Goal: Information Seeking & Learning: Understand process/instructions

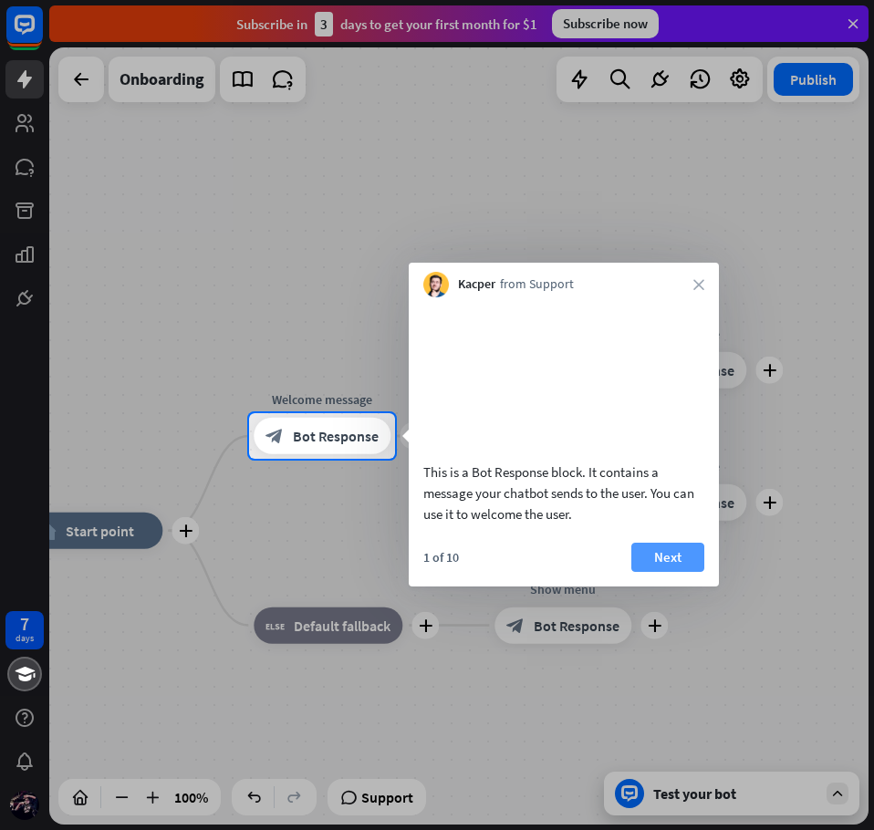
click at [675, 572] on button "Next" at bounding box center [667, 557] width 73 height 29
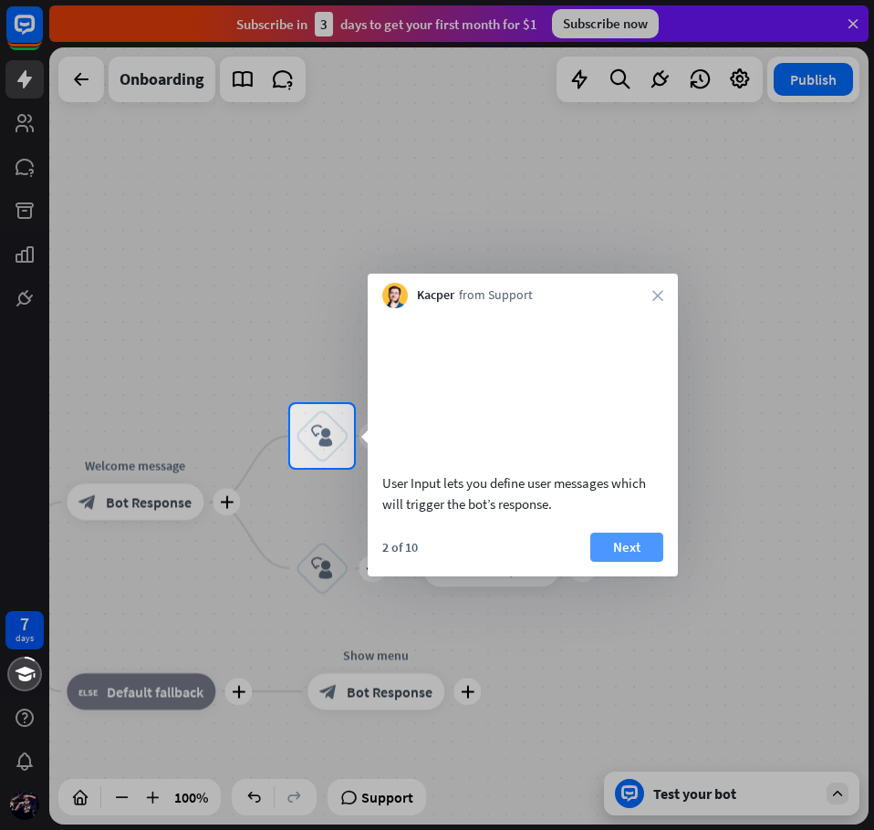
click at [634, 556] on button "Next" at bounding box center [626, 547] width 73 height 29
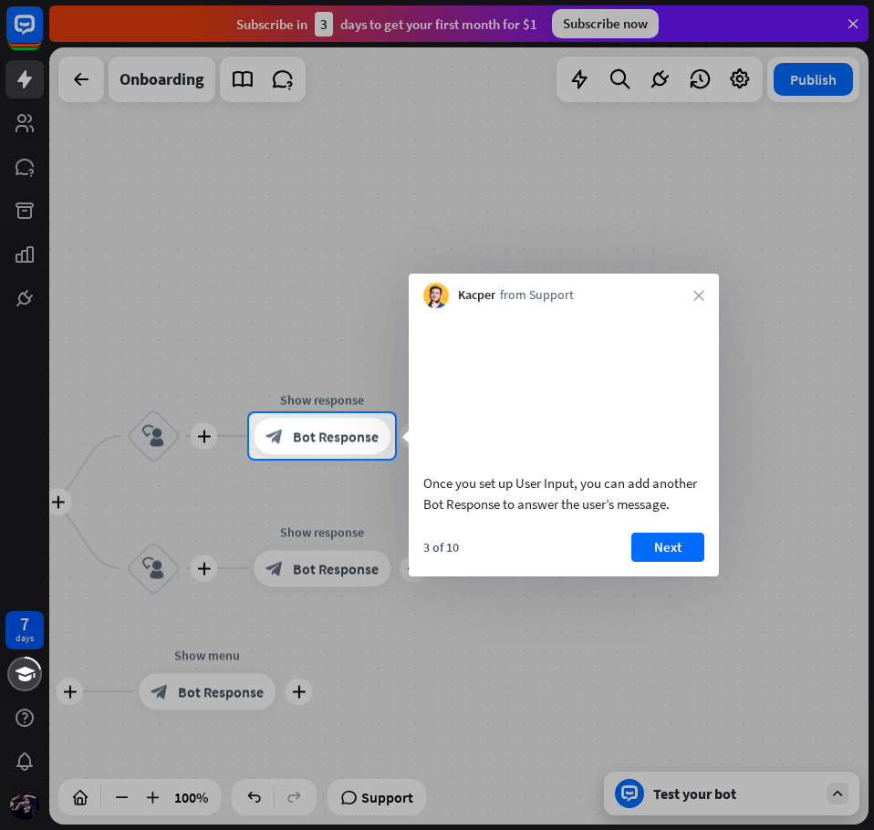
click at [634, 556] on button "Next" at bounding box center [667, 547] width 73 height 29
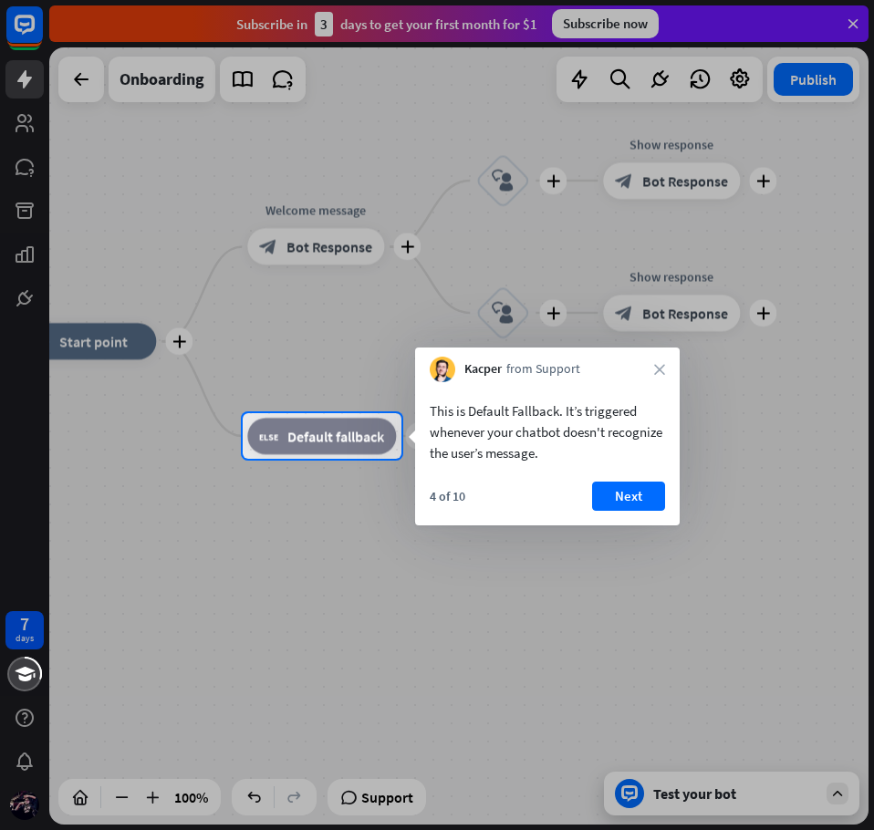
click at [634, 556] on div at bounding box center [437, 644] width 874 height 371
click at [621, 484] on button "Next" at bounding box center [628, 496] width 73 height 29
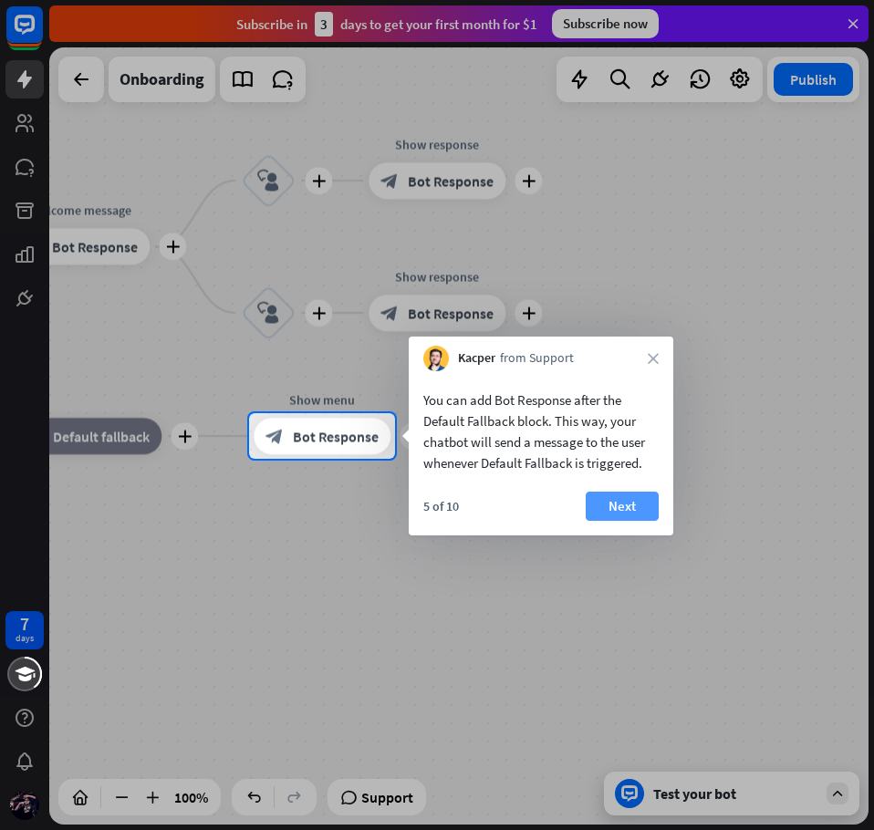
click at [611, 495] on button "Next" at bounding box center [622, 506] width 73 height 29
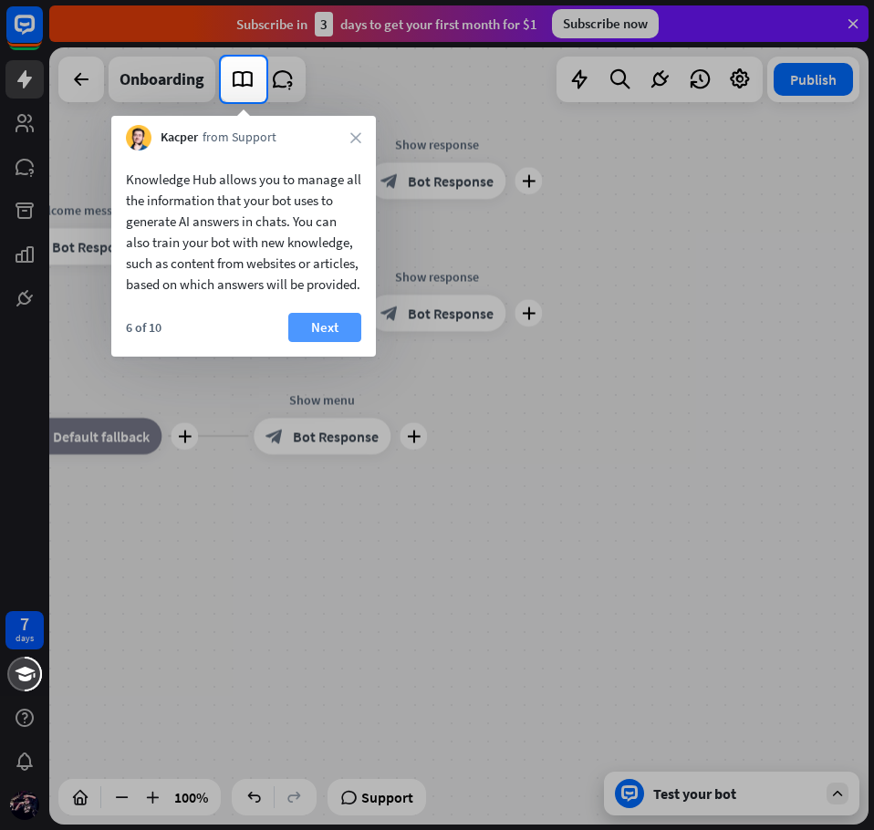
click at [337, 342] on button "Next" at bounding box center [324, 327] width 73 height 29
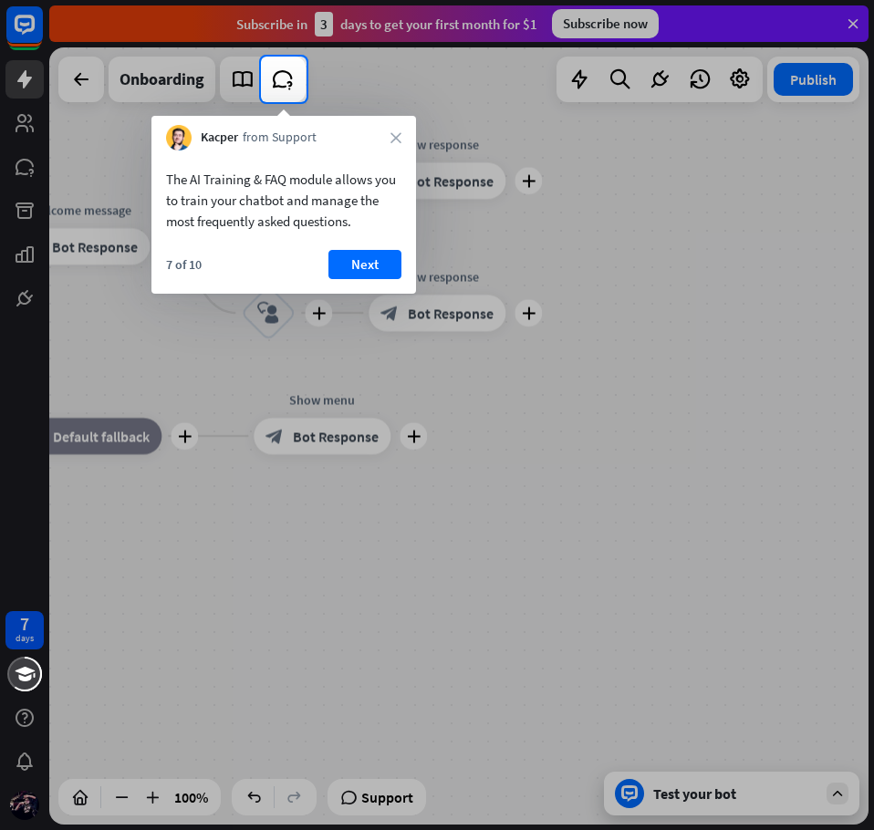
click at [379, 294] on div at bounding box center [437, 466] width 874 height 728
click at [376, 271] on button "Next" at bounding box center [365, 264] width 73 height 29
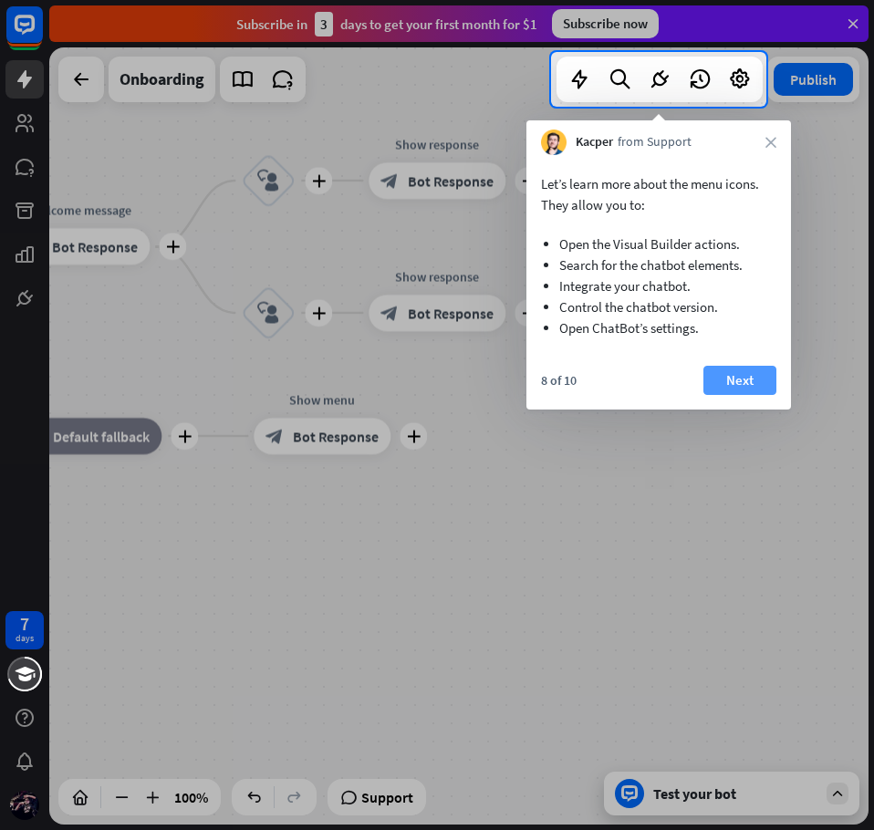
click at [723, 370] on button "Next" at bounding box center [740, 380] width 73 height 29
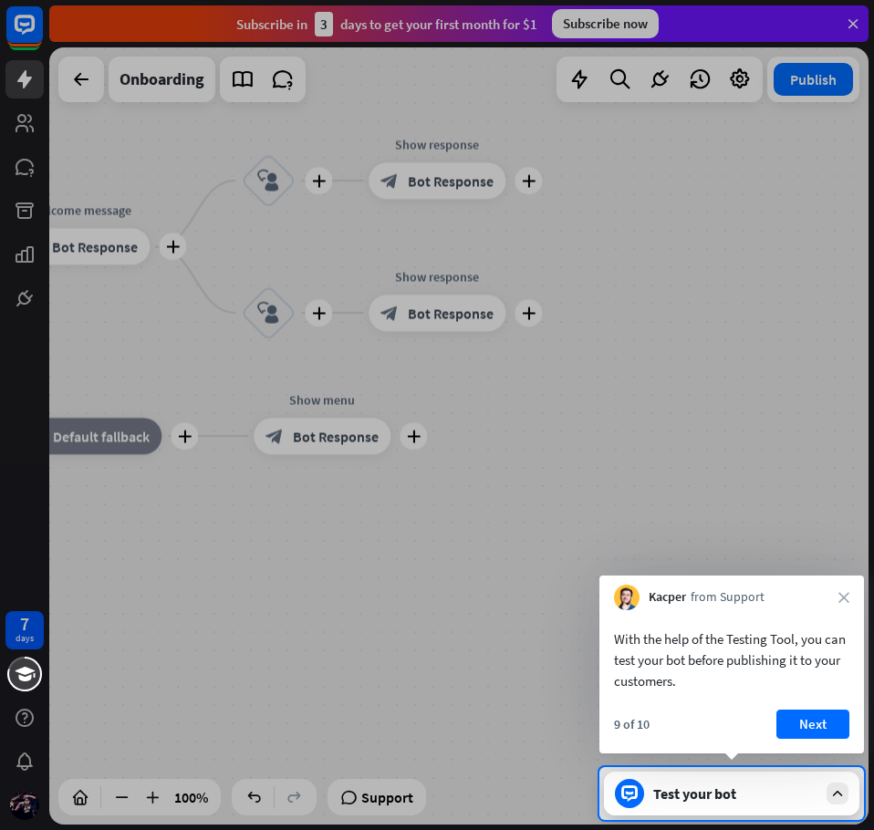
click at [773, 730] on div "9 of 10 Next" at bounding box center [732, 732] width 265 height 44
click at [781, 725] on button "Next" at bounding box center [813, 724] width 73 height 29
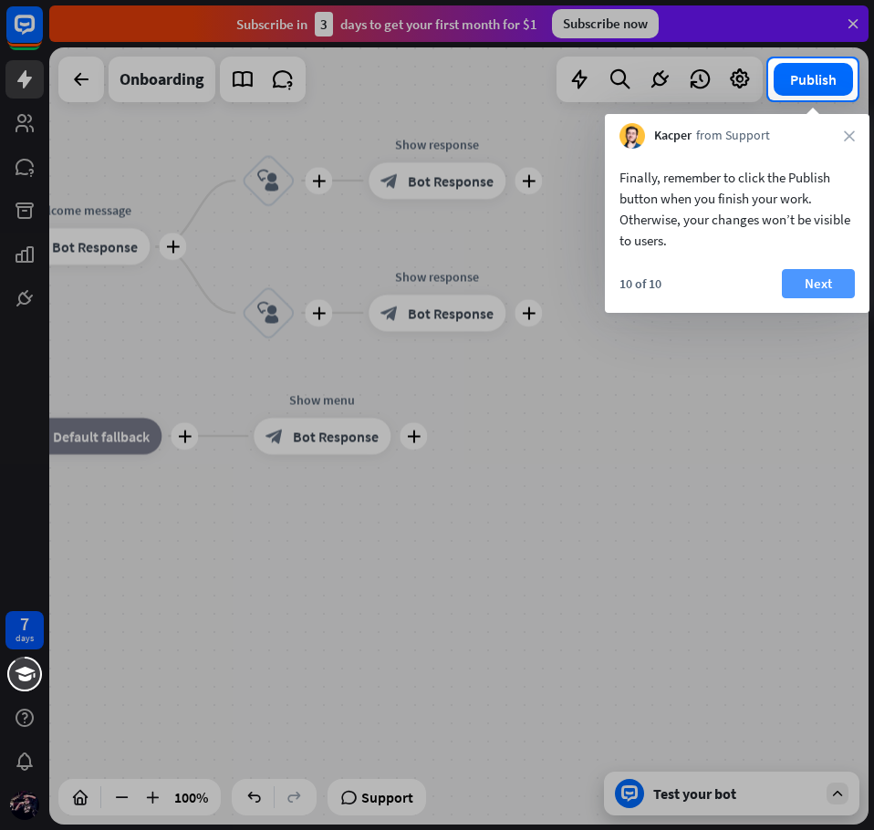
click at [801, 276] on button "Next" at bounding box center [818, 283] width 73 height 29
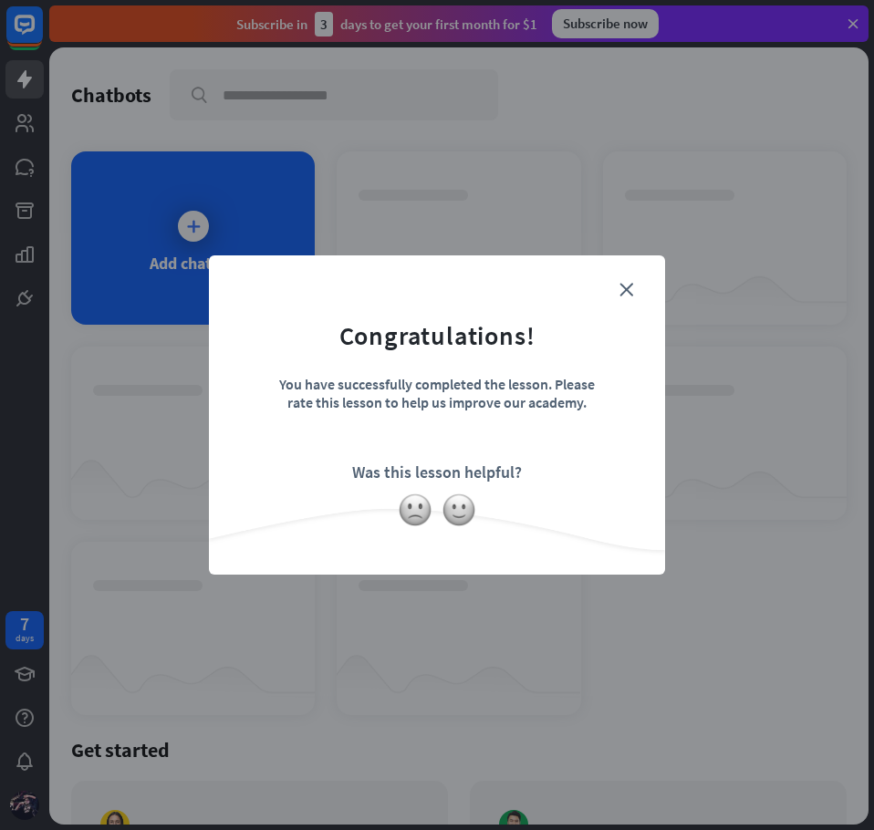
click at [610, 291] on form "Congratulations! You have successfully completed the lesson. Please rate this l…" at bounding box center [437, 387] width 411 height 218
click at [621, 291] on icon "close" at bounding box center [627, 290] width 14 height 14
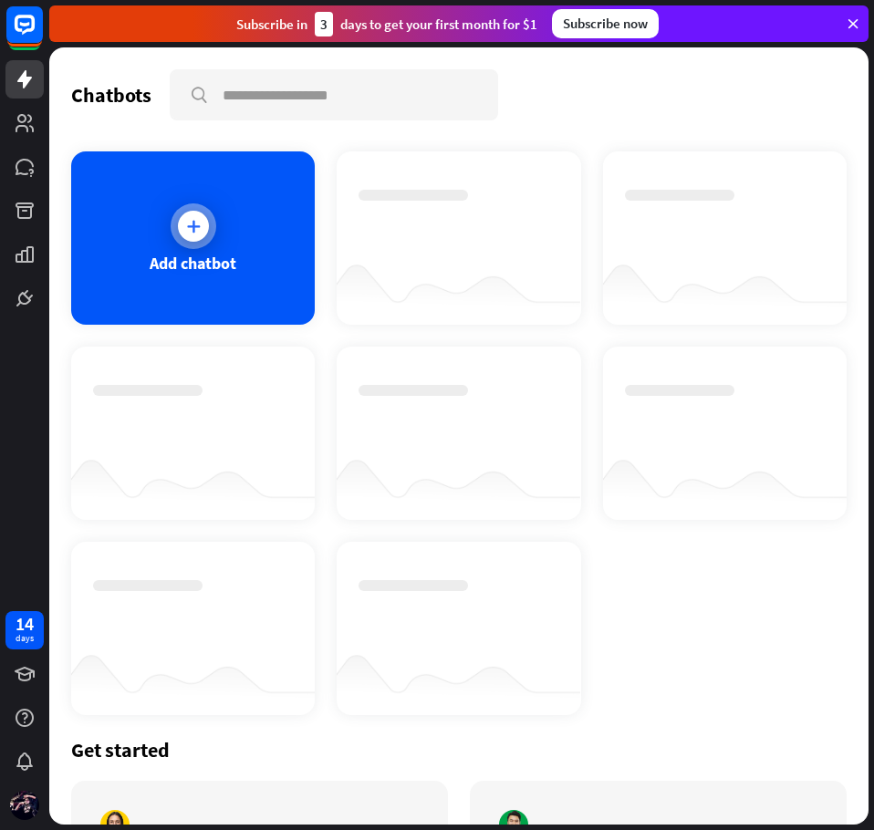
click at [187, 226] on icon at bounding box center [193, 226] width 18 height 18
